Goal: Task Accomplishment & Management: Use online tool/utility

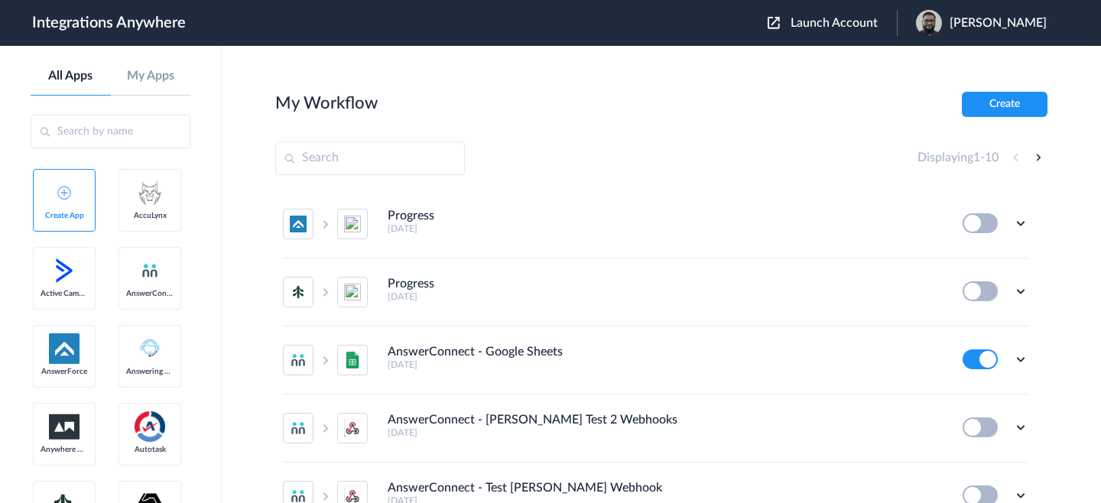
click at [859, 22] on span "Launch Account" at bounding box center [834, 23] width 87 height 12
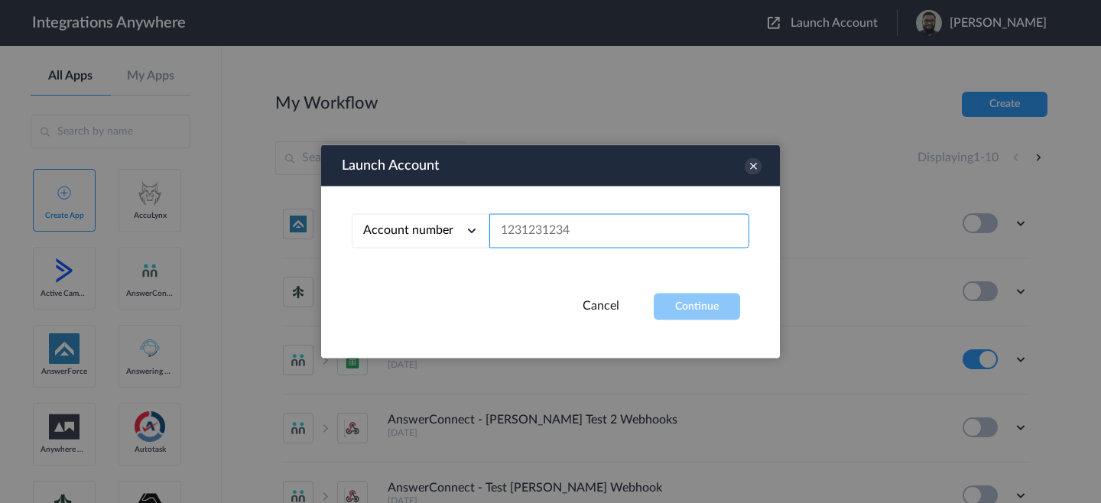
click at [683, 247] on input "text" at bounding box center [619, 231] width 260 height 34
paste input "3363550748"
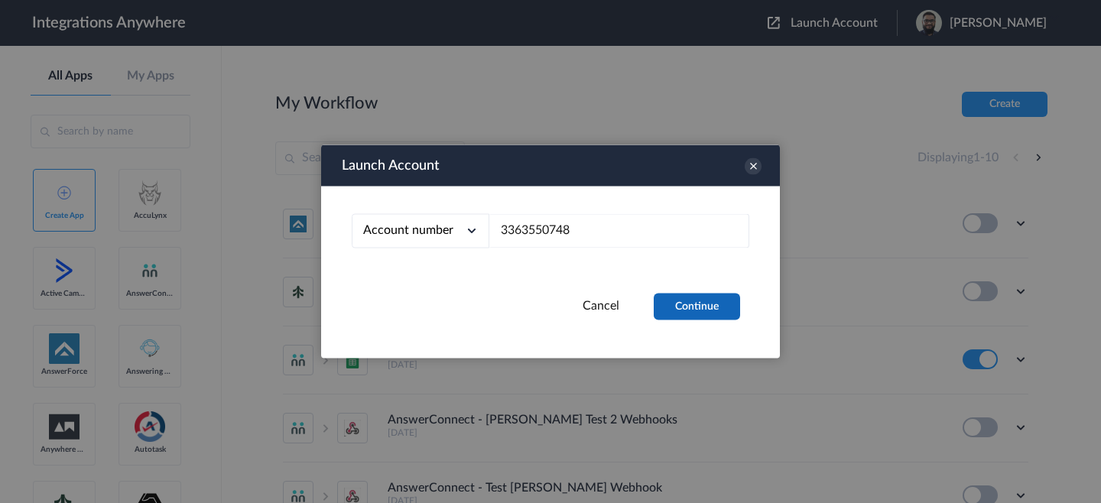
click at [693, 298] on button "Continue" at bounding box center [697, 307] width 86 height 27
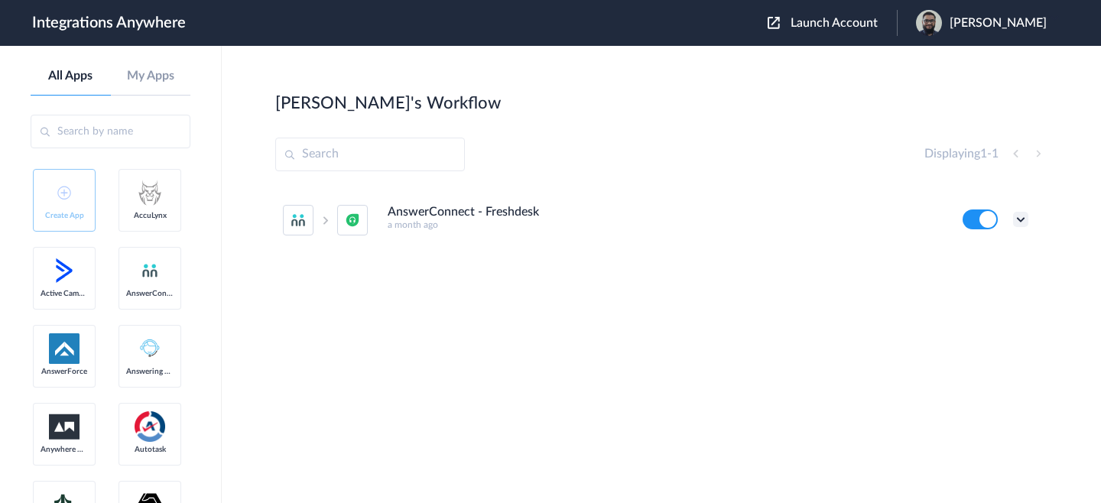
click at [1024, 216] on icon at bounding box center [1020, 219] width 15 height 15
click at [989, 255] on li "Edit" at bounding box center [978, 255] width 99 height 28
click at [858, 28] on span "Launch Account" at bounding box center [834, 23] width 87 height 12
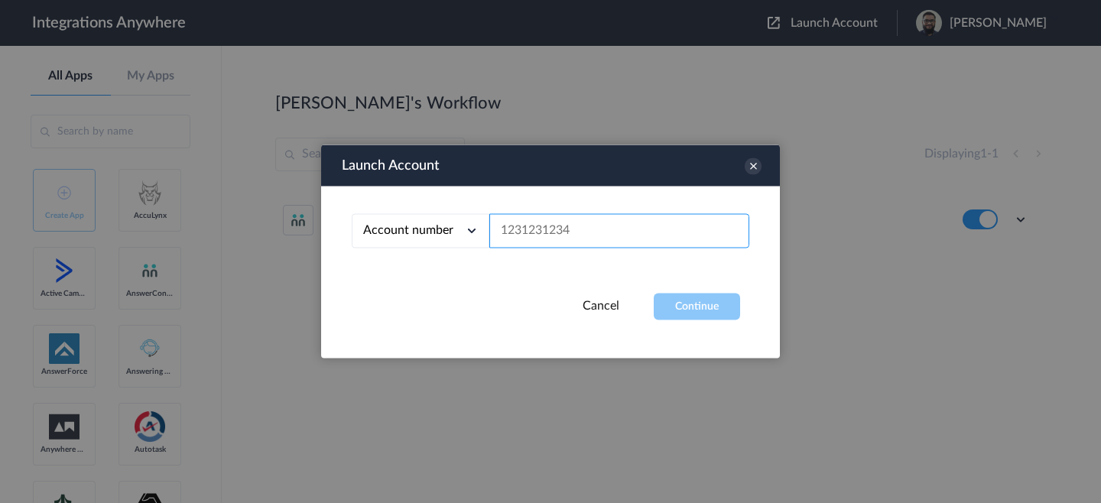
paste input "[URL][DOMAIN_NAME]"
paste input "3363550748"
type input "3363550748"
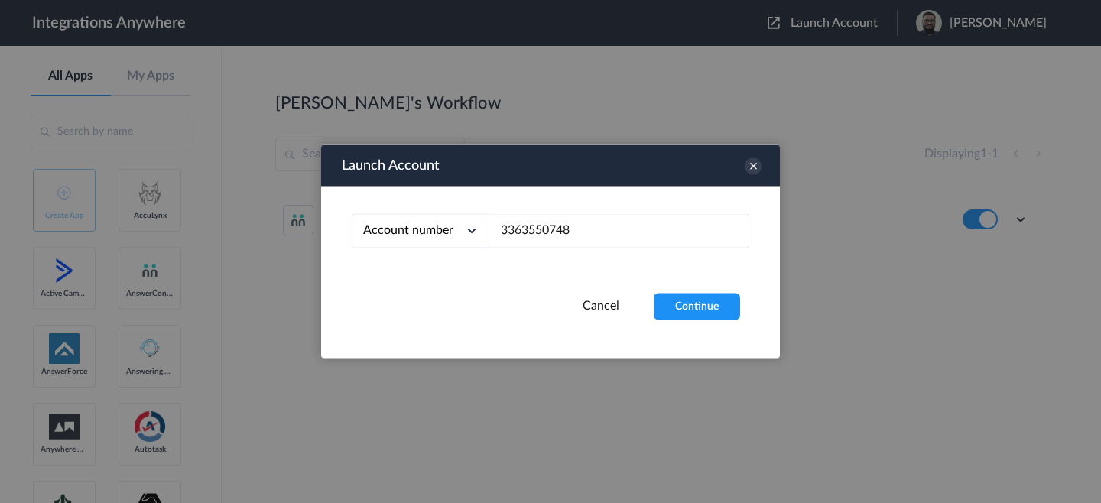
click at [693, 287] on div "Account number Account number Email address 3363550748" at bounding box center [550, 240] width 459 height 107
click at [691, 291] on div "Account number Account number Email address 3363550748" at bounding box center [550, 240] width 459 height 107
click at [684, 300] on button "Continue" at bounding box center [697, 307] width 86 height 27
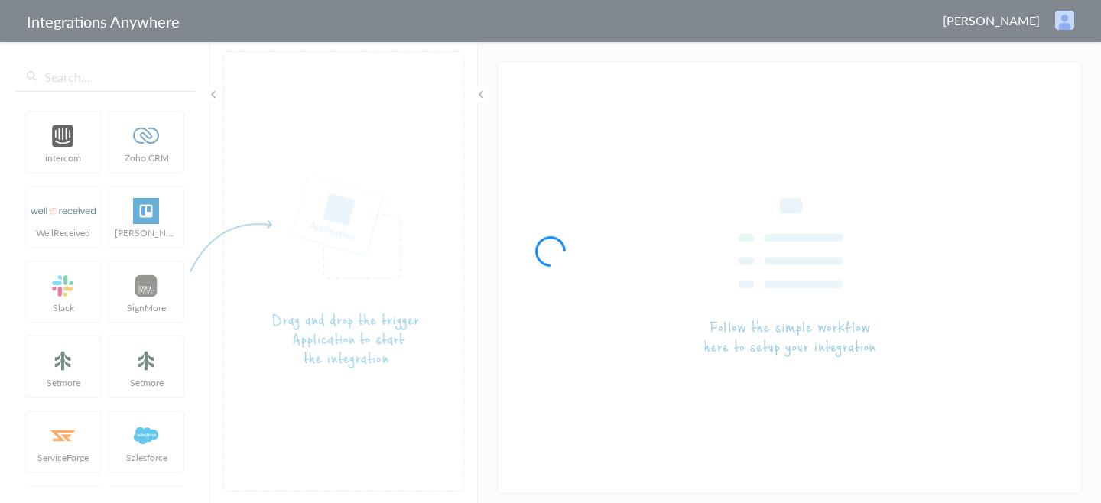
type input "AnswerConnect - Freshdesk"
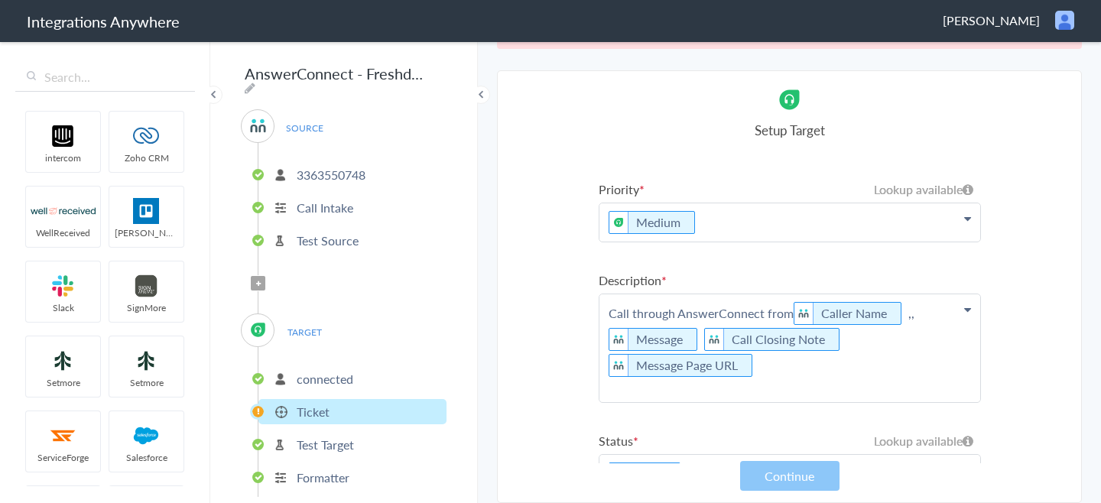
scroll to position [73, 0]
